Goal: Information Seeking & Learning: Learn about a topic

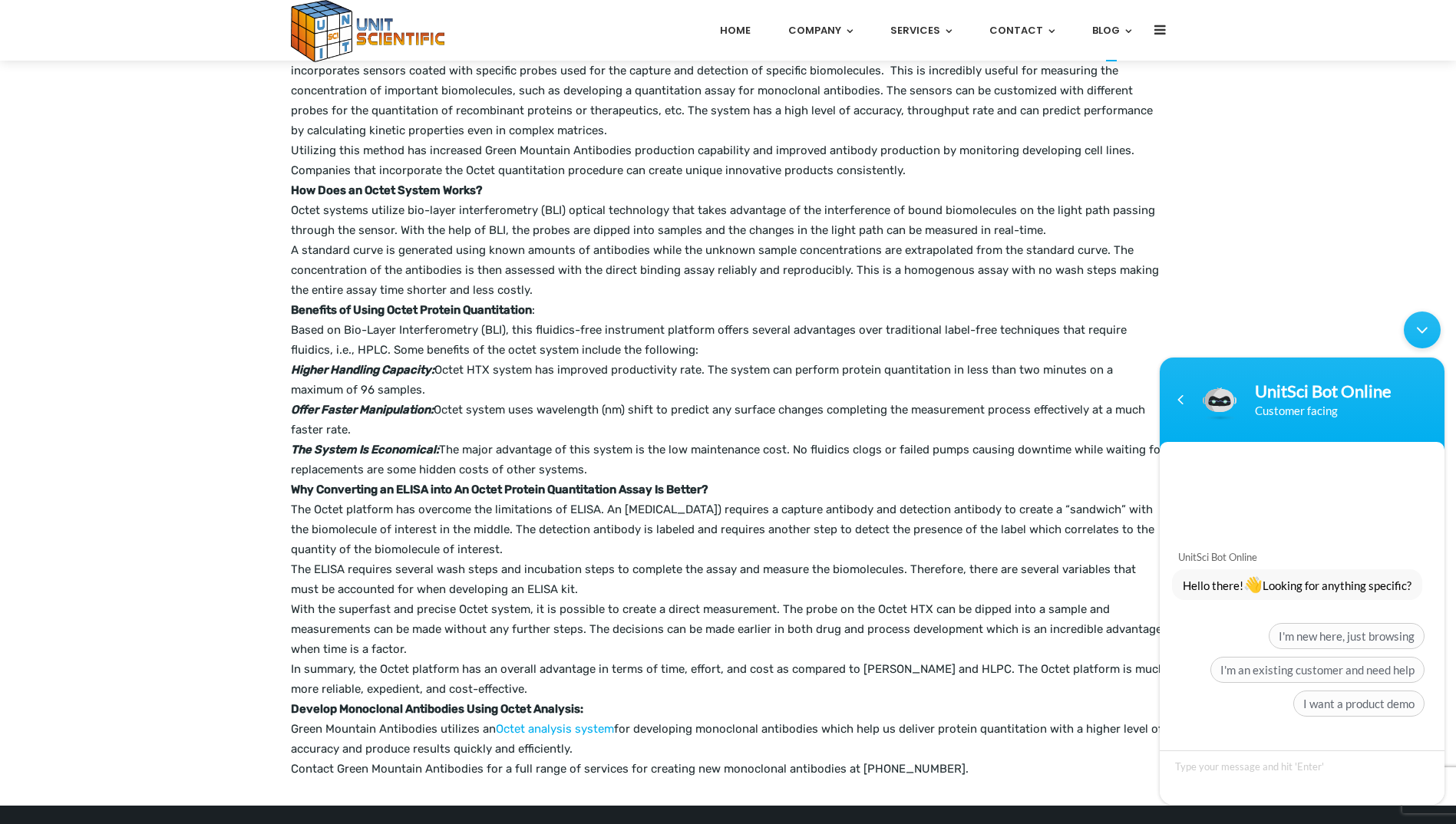
scroll to position [332, 0]
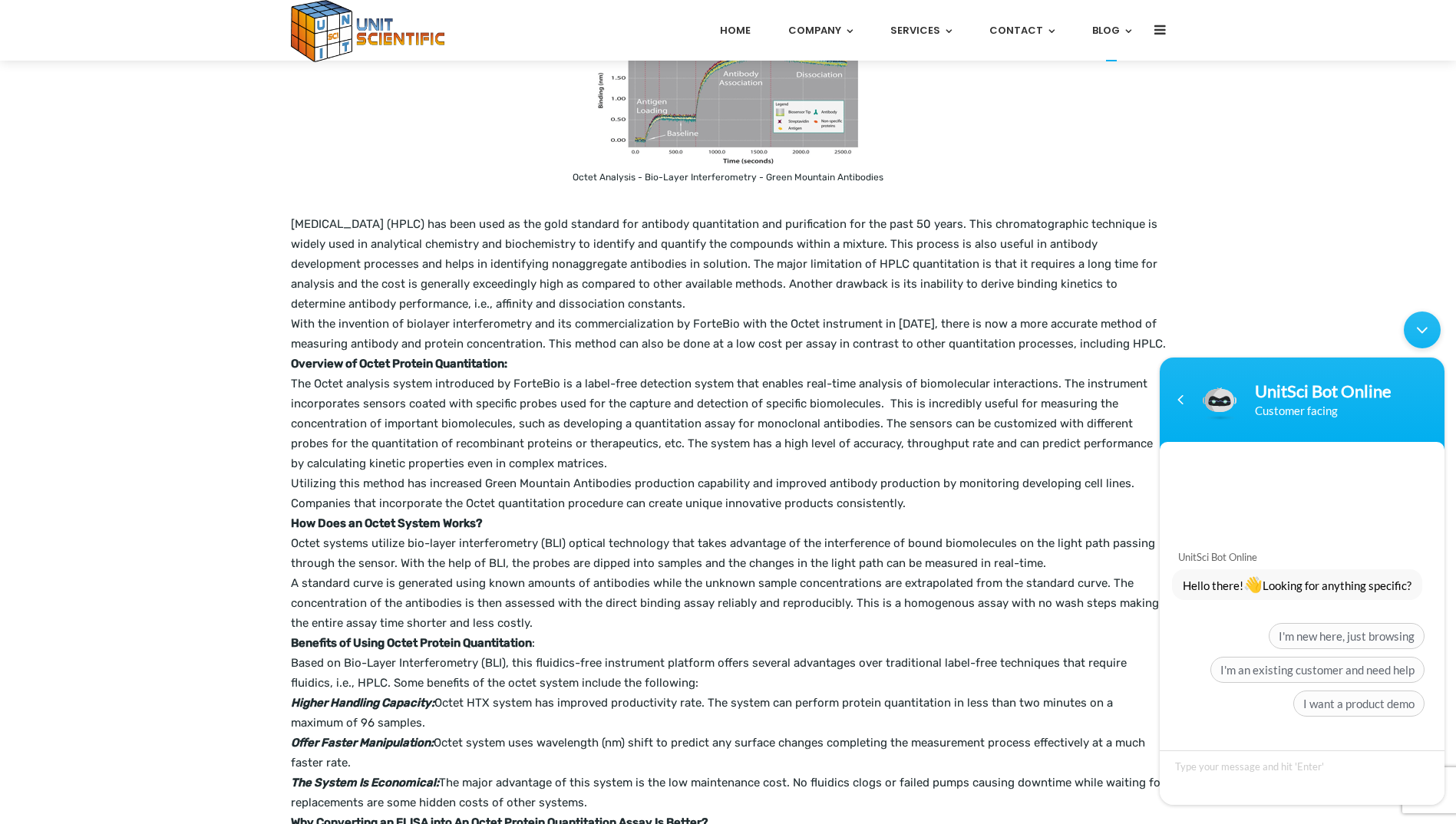
click at [934, 399] on p "The Octet analysis system introduced by ForteBio is a label-free detection syst…" at bounding box center [728, 424] width 875 height 99
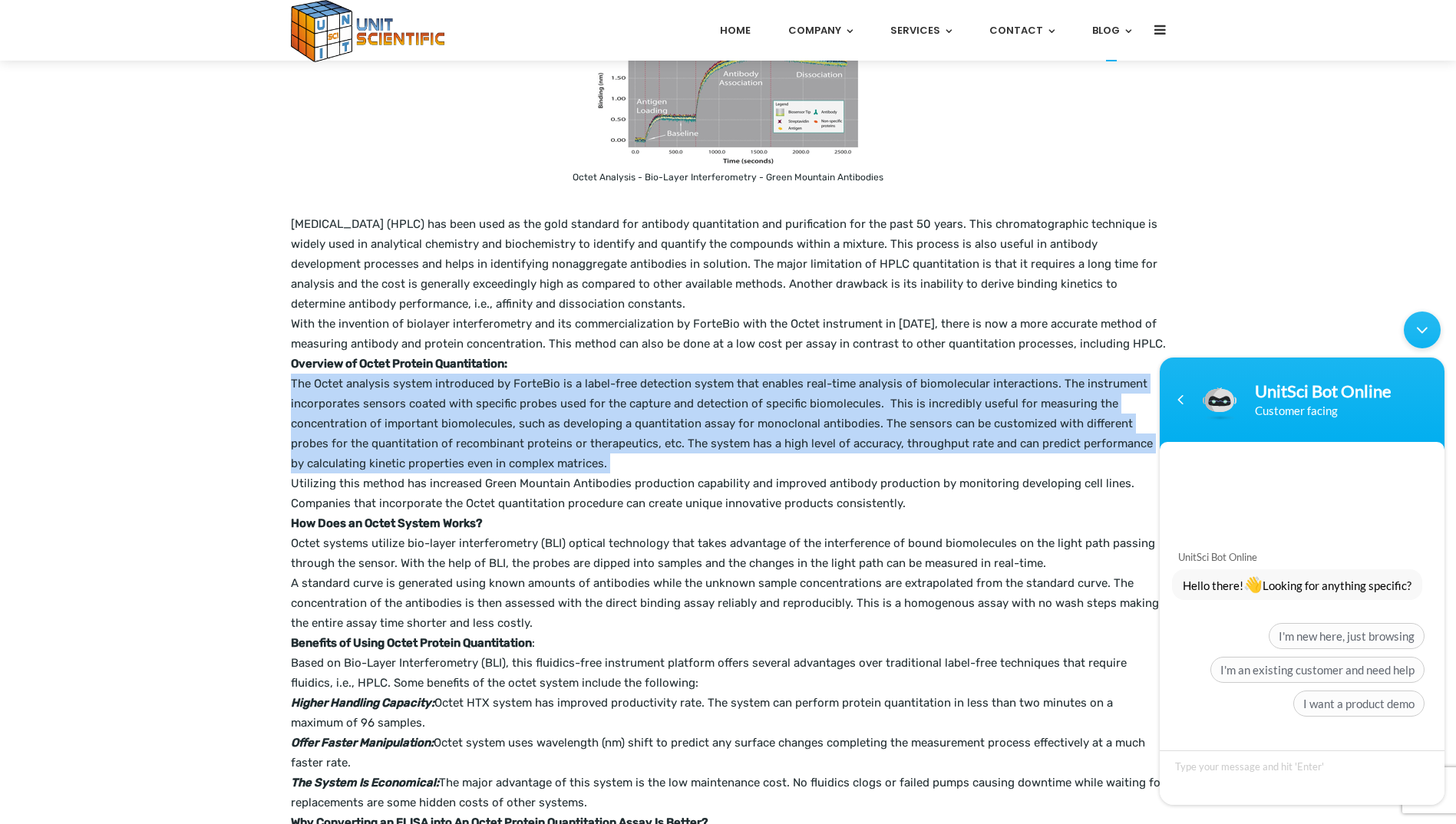
click at [934, 399] on p "The Octet analysis system introduced by ForteBio is a label-free detection syst…" at bounding box center [728, 424] width 875 height 99
click at [672, 441] on p "The Octet analysis system introduced by ForteBio is a label-free detection syst…" at bounding box center [728, 424] width 875 height 99
click at [715, 399] on p "The Octet analysis system introduced by ForteBio is a label-free detection syst…" at bounding box center [728, 424] width 875 height 99
click at [855, 417] on p "The Octet analysis system introduced by ForteBio is a label-free detection syst…" at bounding box center [728, 424] width 875 height 99
click at [864, 401] on p "The Octet analysis system introduced by ForteBio is a label-free detection syst…" at bounding box center [728, 424] width 875 height 99
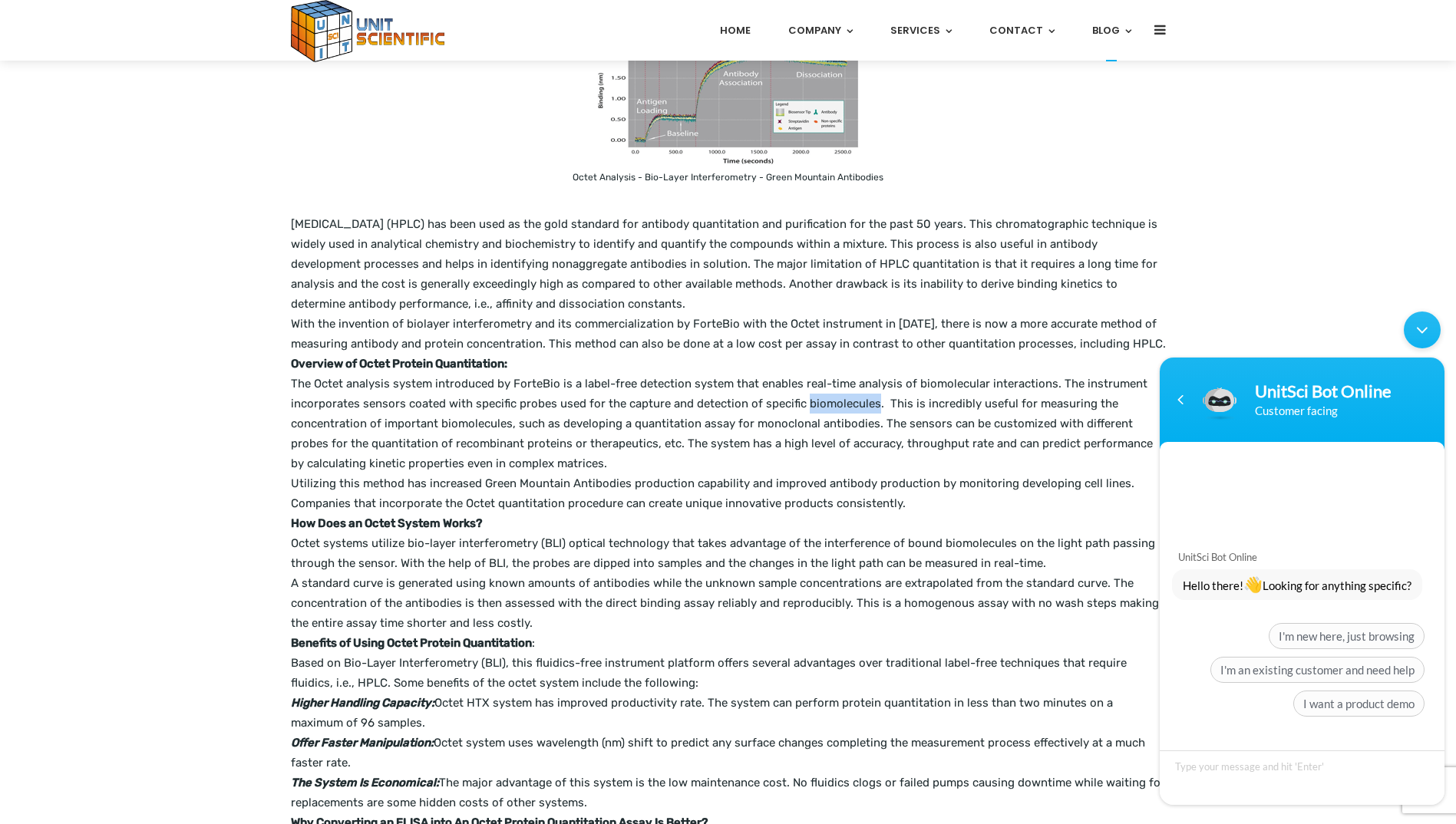
click at [864, 401] on p "The Octet analysis system introduced by ForteBio is a label-free detection syst…" at bounding box center [728, 424] width 875 height 99
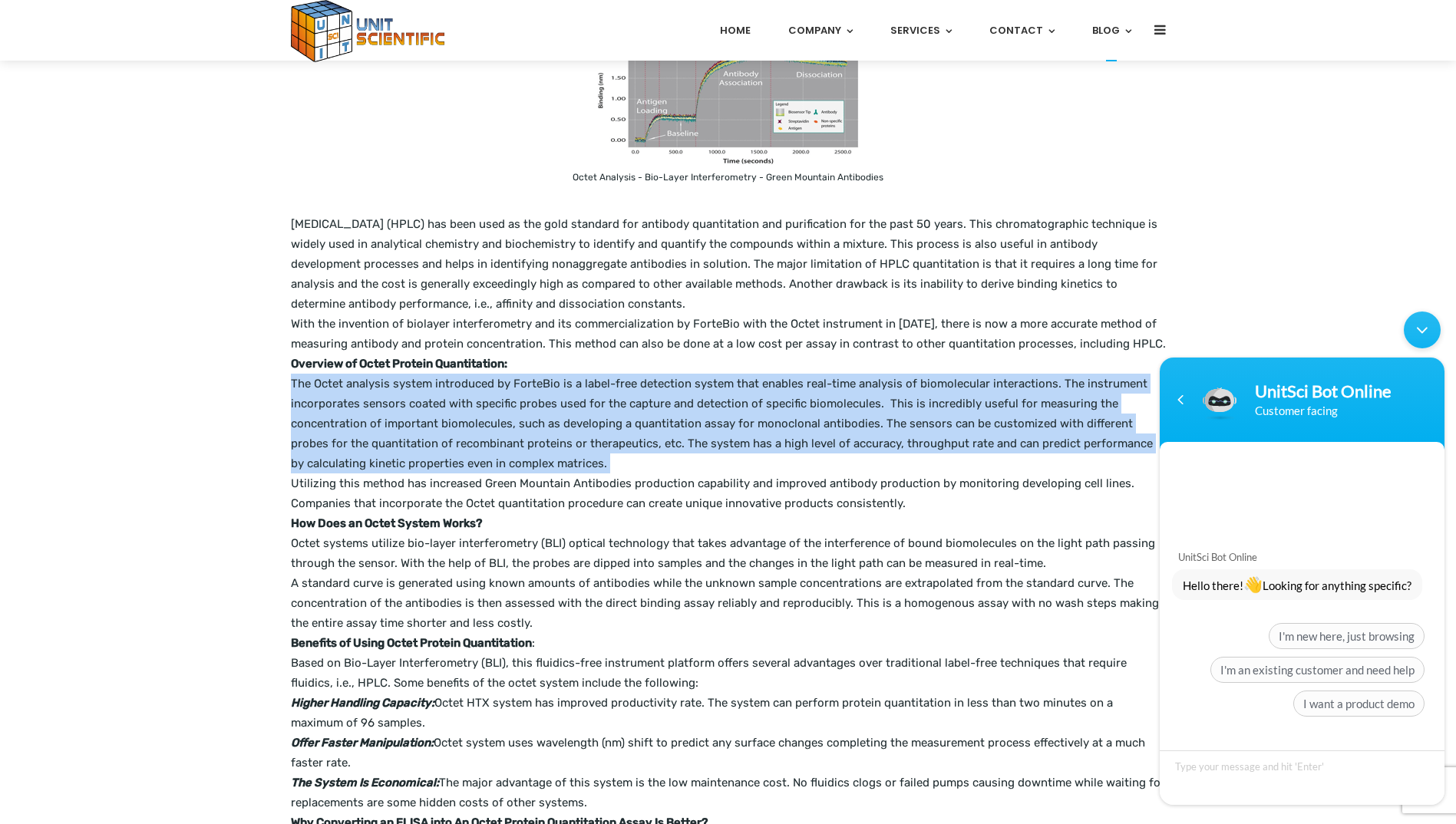
click at [864, 401] on p "The Octet analysis system introduced by ForteBio is a label-free detection syst…" at bounding box center [728, 424] width 875 height 99
drag, startPoint x: 864, startPoint y: 401, endPoint x: 1106, endPoint y: 383, distance: 242.7
click at [854, 411] on p "The Octet analysis system introduced by ForteBio is a label-free detection syst…" at bounding box center [728, 424] width 875 height 99
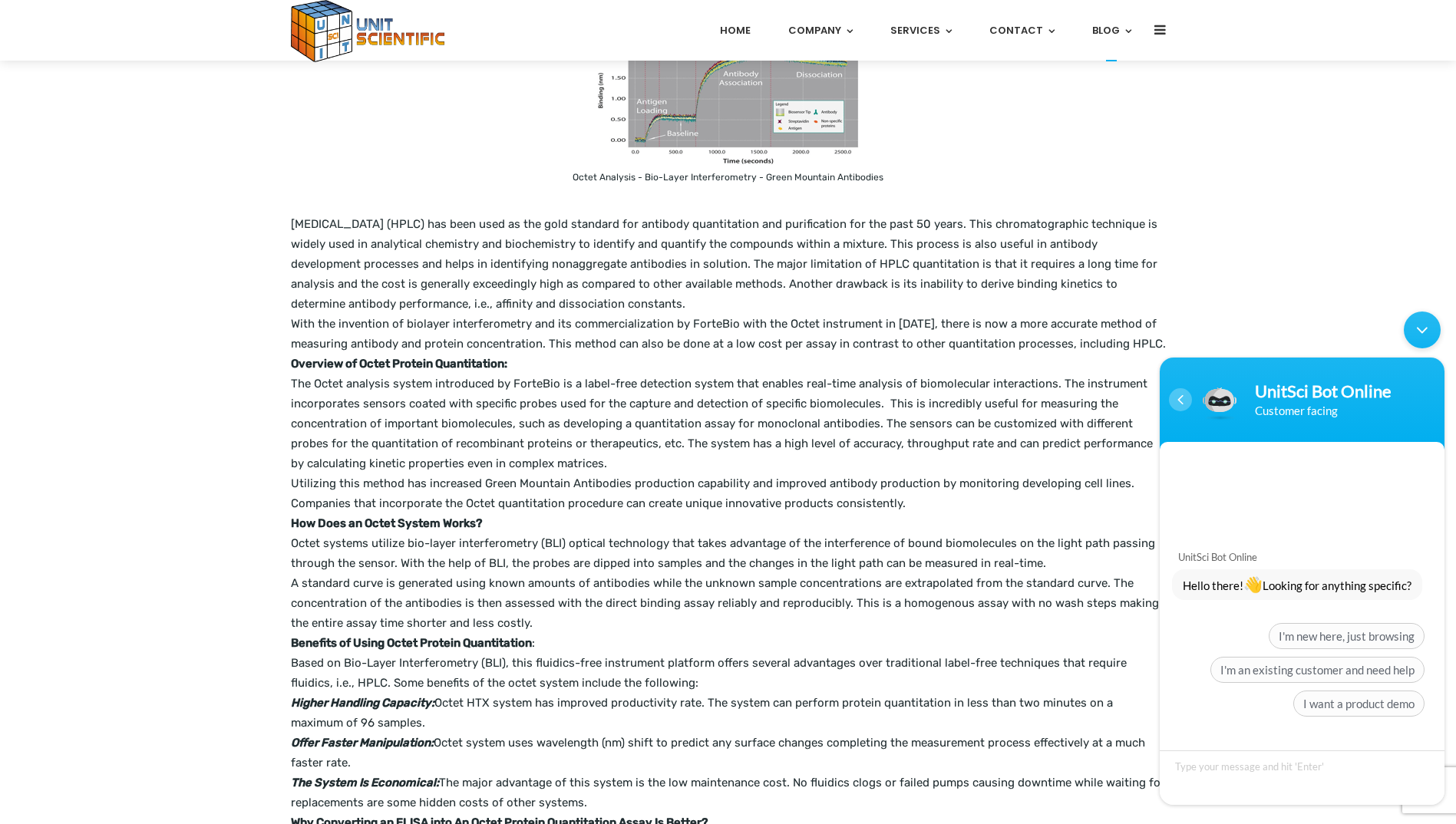
click at [1178, 399] on div "Navigation go back" at bounding box center [1180, 399] width 23 height 23
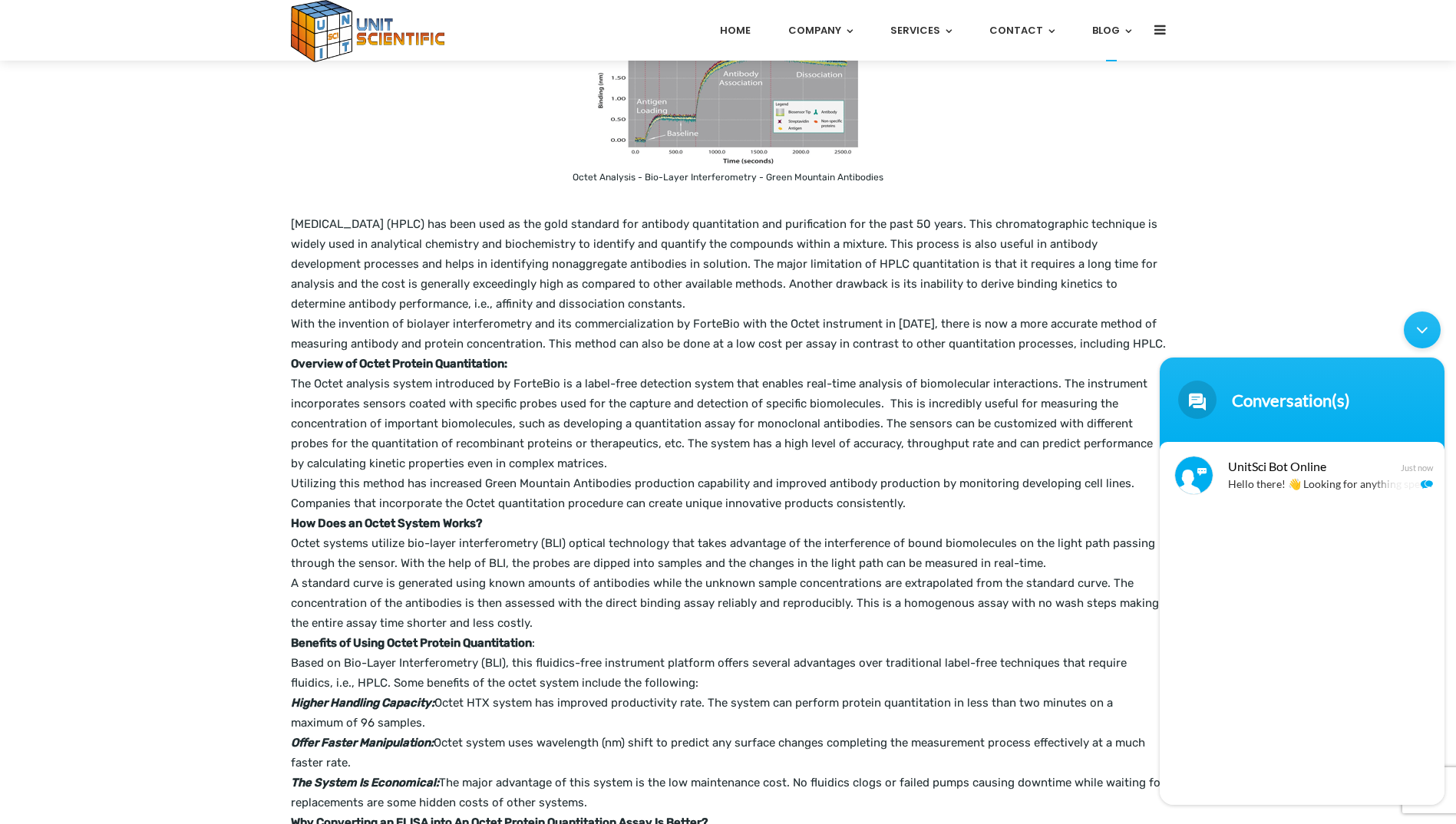
click at [1309, 275] on main "Octet Analysis - Bio-Layer Interferometry - Green Mountain Antibodies [MEDICAL_…" at bounding box center [728, 559] width 1456 height 1159
click at [807, 409] on p "The Octet analysis system introduced by ForteBio is a label-free detection syst…" at bounding box center [728, 424] width 875 height 99
drag, startPoint x: 807, startPoint y: 409, endPoint x: 705, endPoint y: 441, distance: 106.9
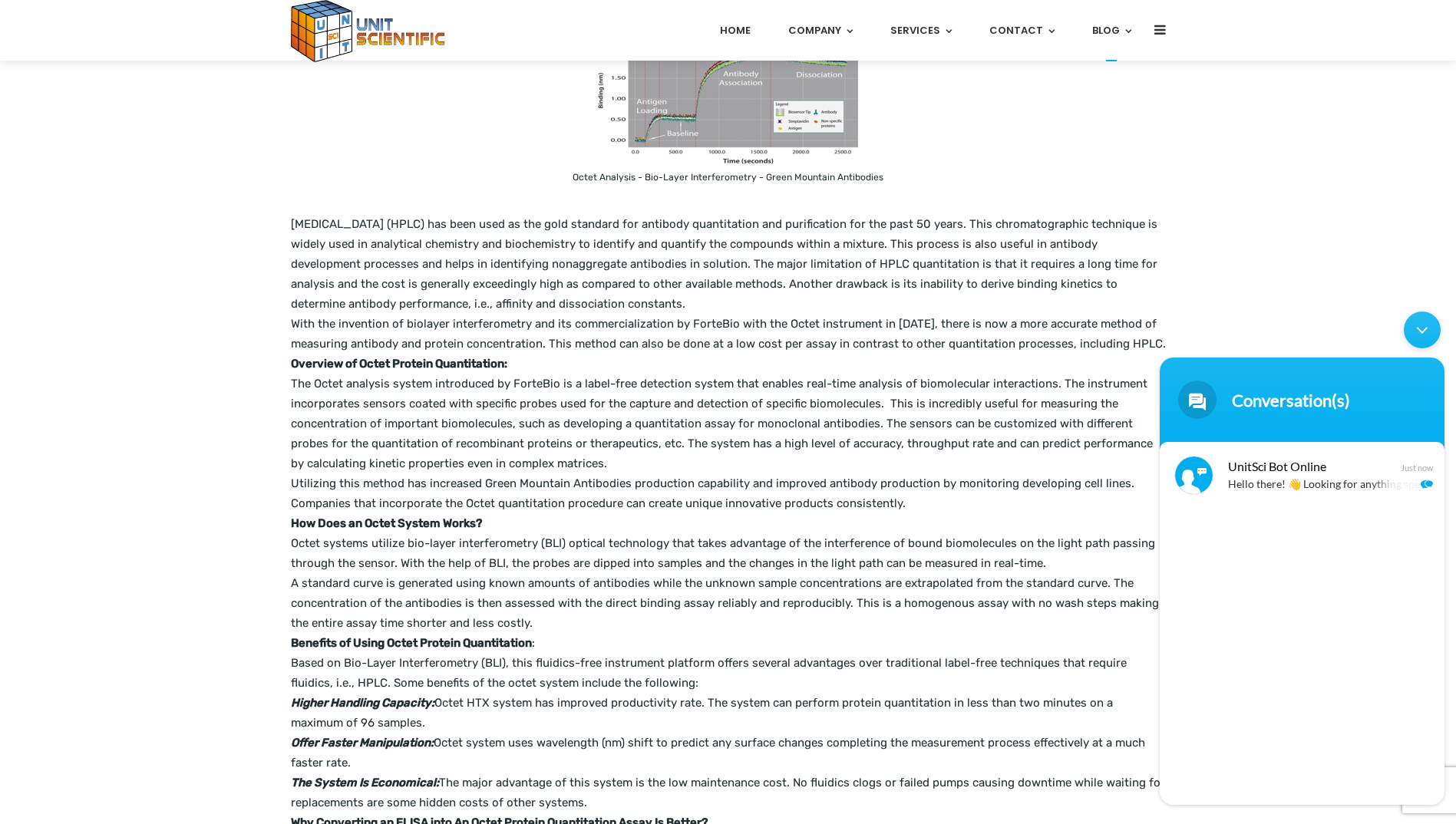
click at [705, 441] on p "The Octet analysis system introduced by ForteBio is a label-free detection syst…" at bounding box center [728, 424] width 875 height 99
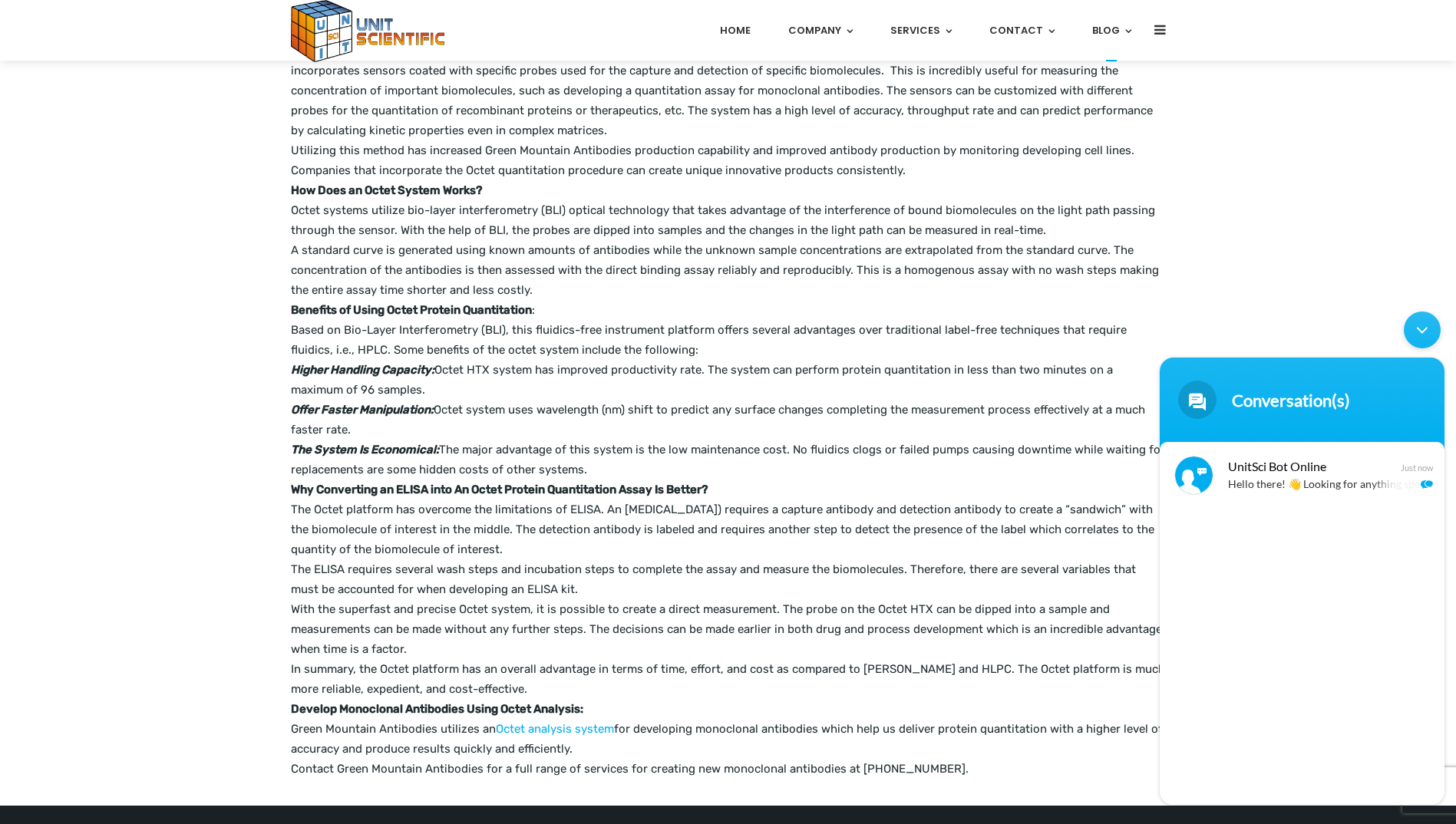
click at [496, 538] on p "The Octet platform has overcome the limitations of ELISA. An [MEDICAL_DATA]) re…" at bounding box center [728, 529] width 875 height 60
